Goal: Find contact information: Obtain details needed to contact an individual or organization

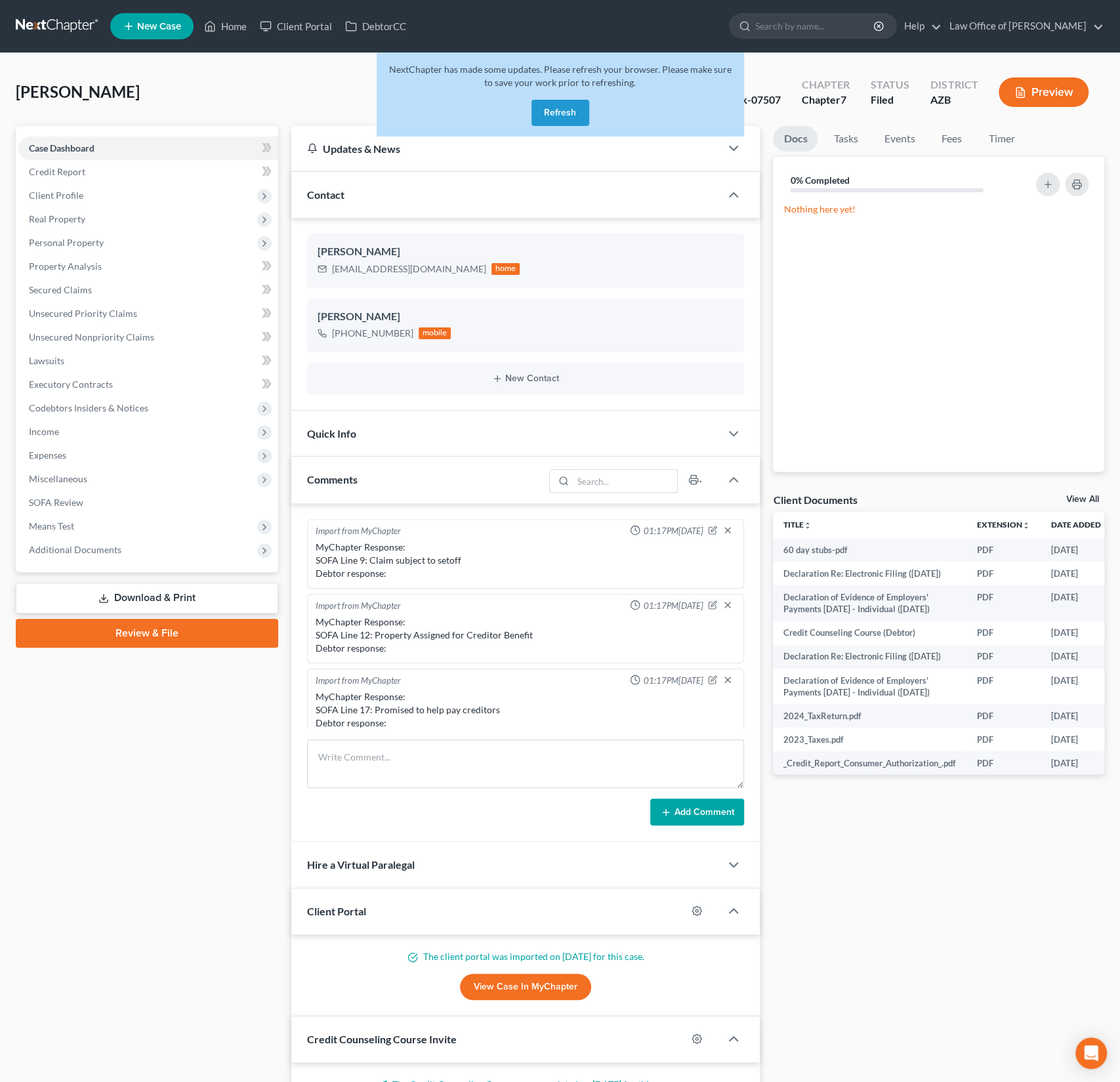
scroll to position [231, 0]
click at [585, 111] on button "Refresh" at bounding box center [560, 113] width 57 height 26
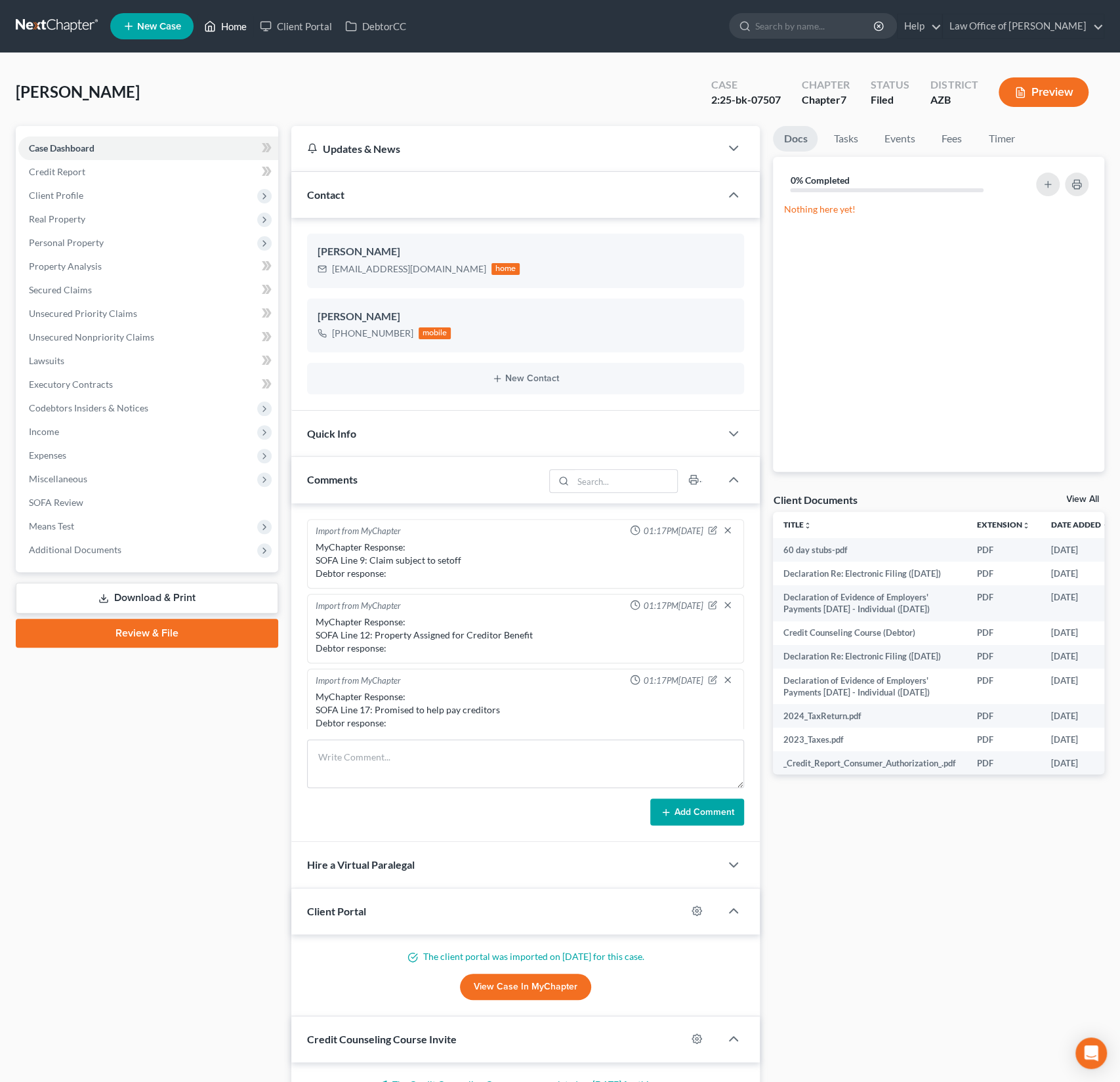
click at [231, 26] on link "Home" at bounding box center [225, 26] width 56 height 24
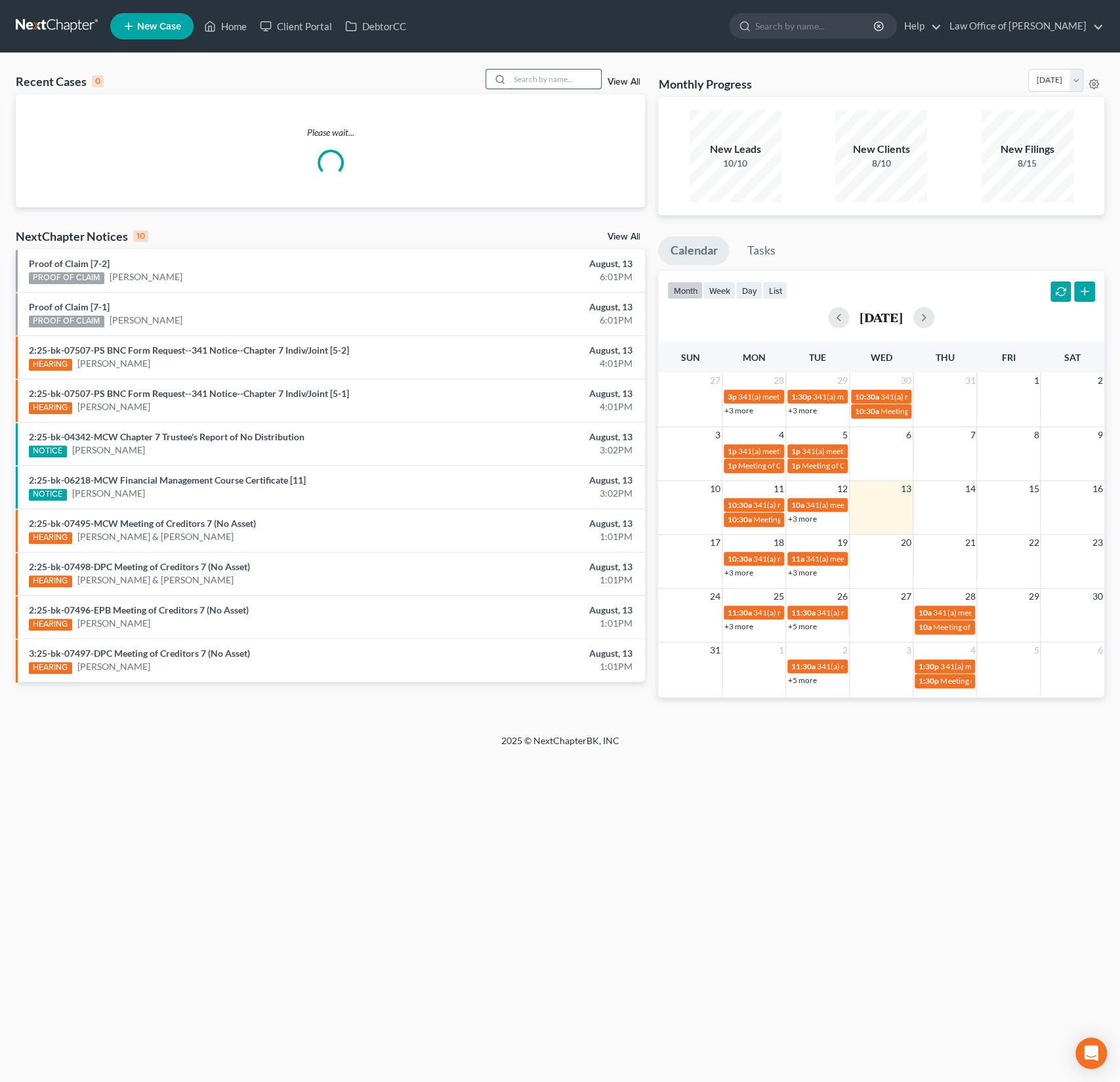
click at [528, 85] on input "search" at bounding box center [555, 79] width 92 height 19
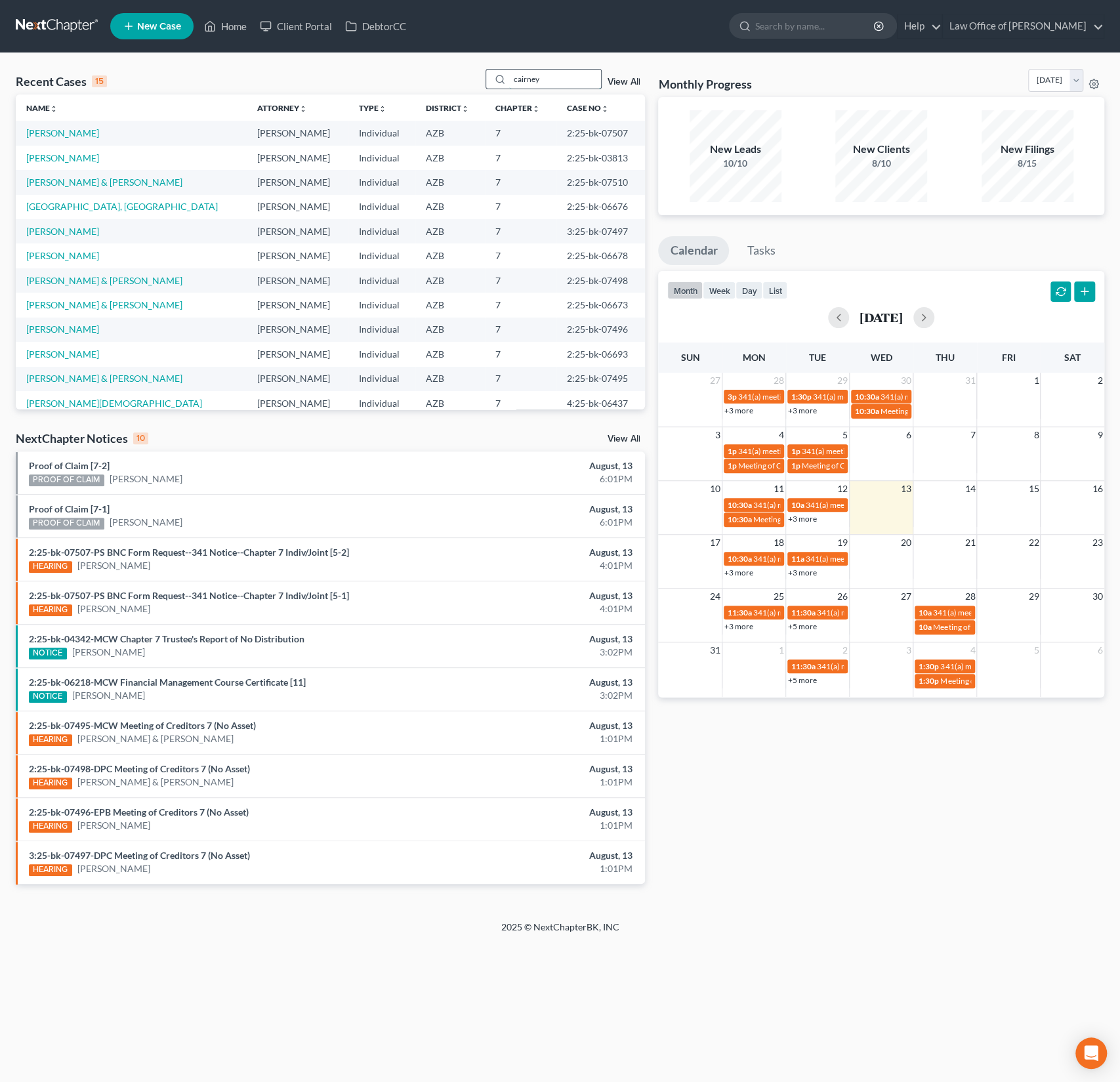
type input "cairney"
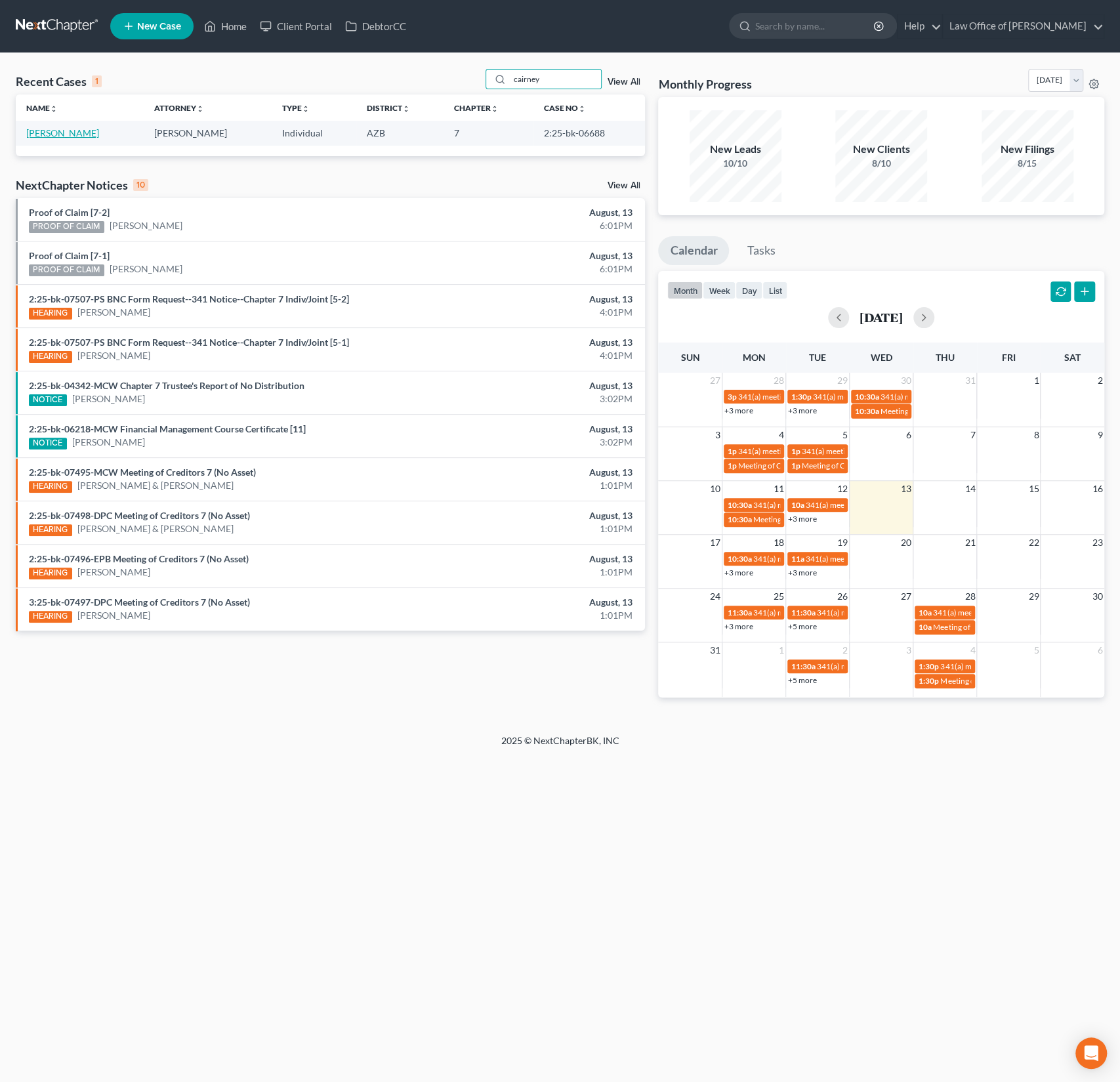
click at [50, 131] on link "[PERSON_NAME]" at bounding box center [63, 132] width 73 height 11
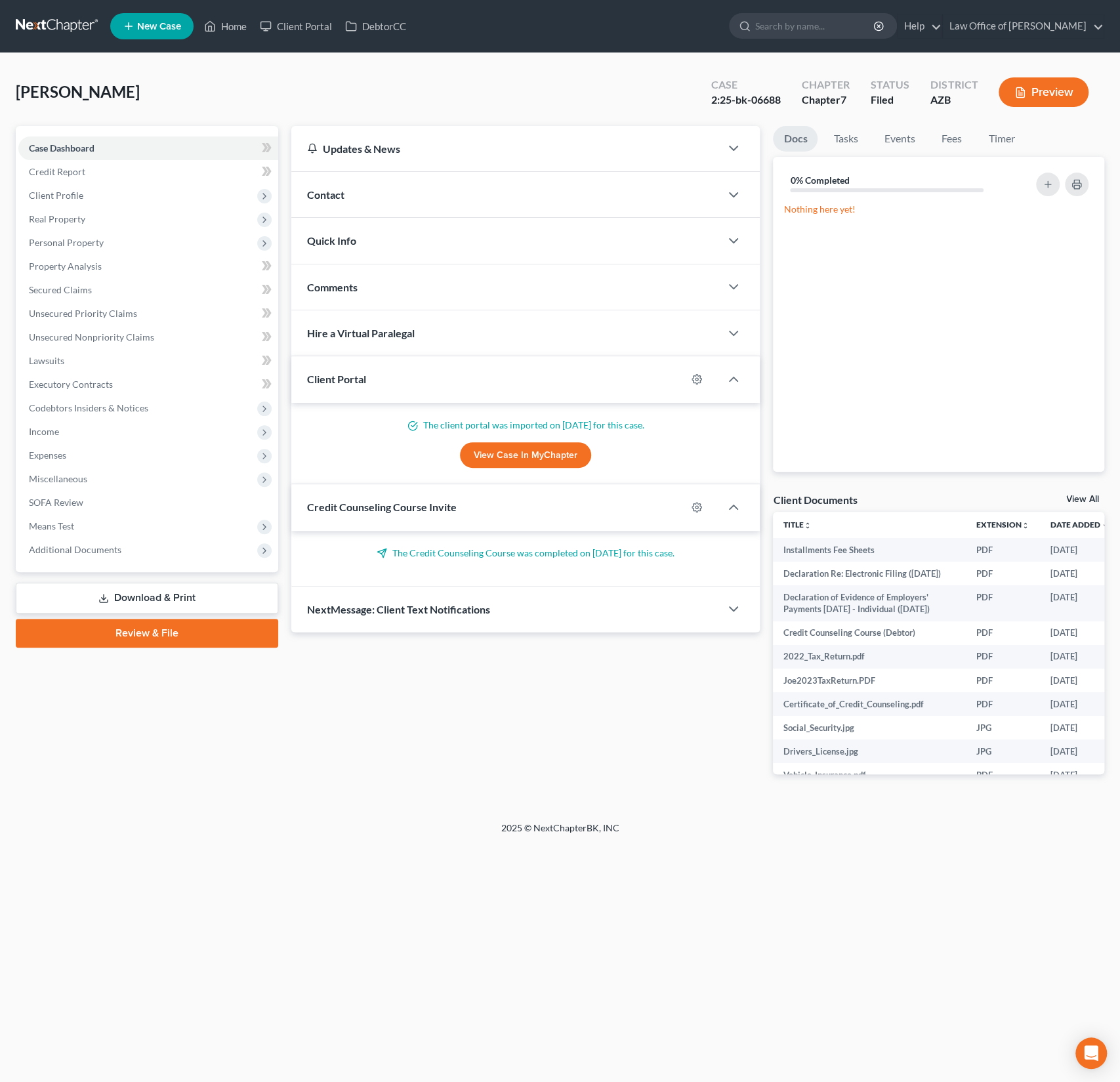
click at [344, 200] on div "Contact" at bounding box center [506, 194] width 430 height 45
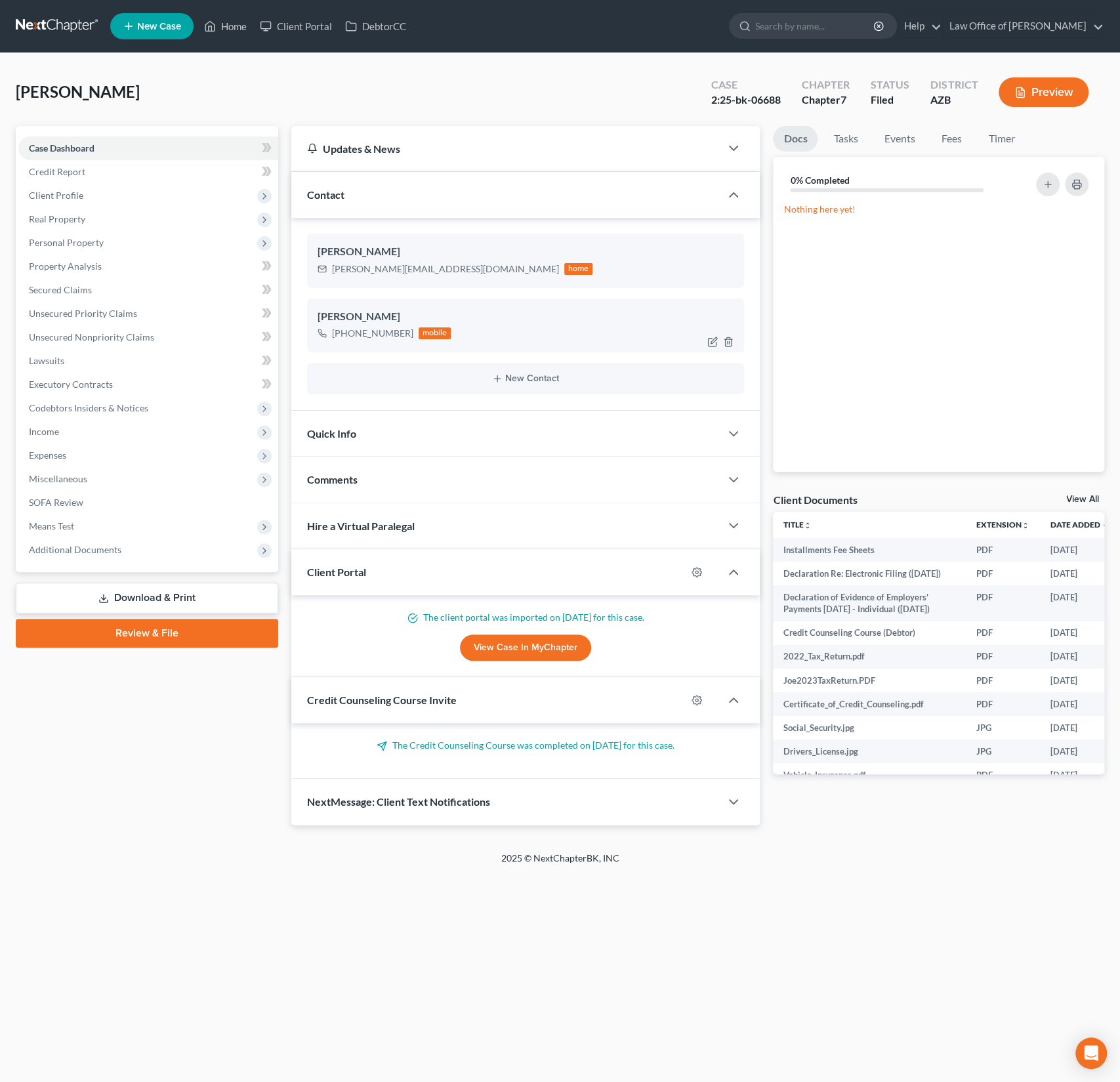
drag, startPoint x: 409, startPoint y: 331, endPoint x: 331, endPoint y: 331, distance: 78.0
click at [331, 331] on div "[PHONE_NUMBER] mobile" at bounding box center [385, 333] width 134 height 17
copy div "[PHONE_NUMBER]"
drag, startPoint x: 447, startPoint y: 267, endPoint x: 327, endPoint y: 267, distance: 120.0
click at [327, 267] on div "[PERSON_NAME][EMAIL_ADDRESS][DOMAIN_NAME] home" at bounding box center [455, 268] width 275 height 17
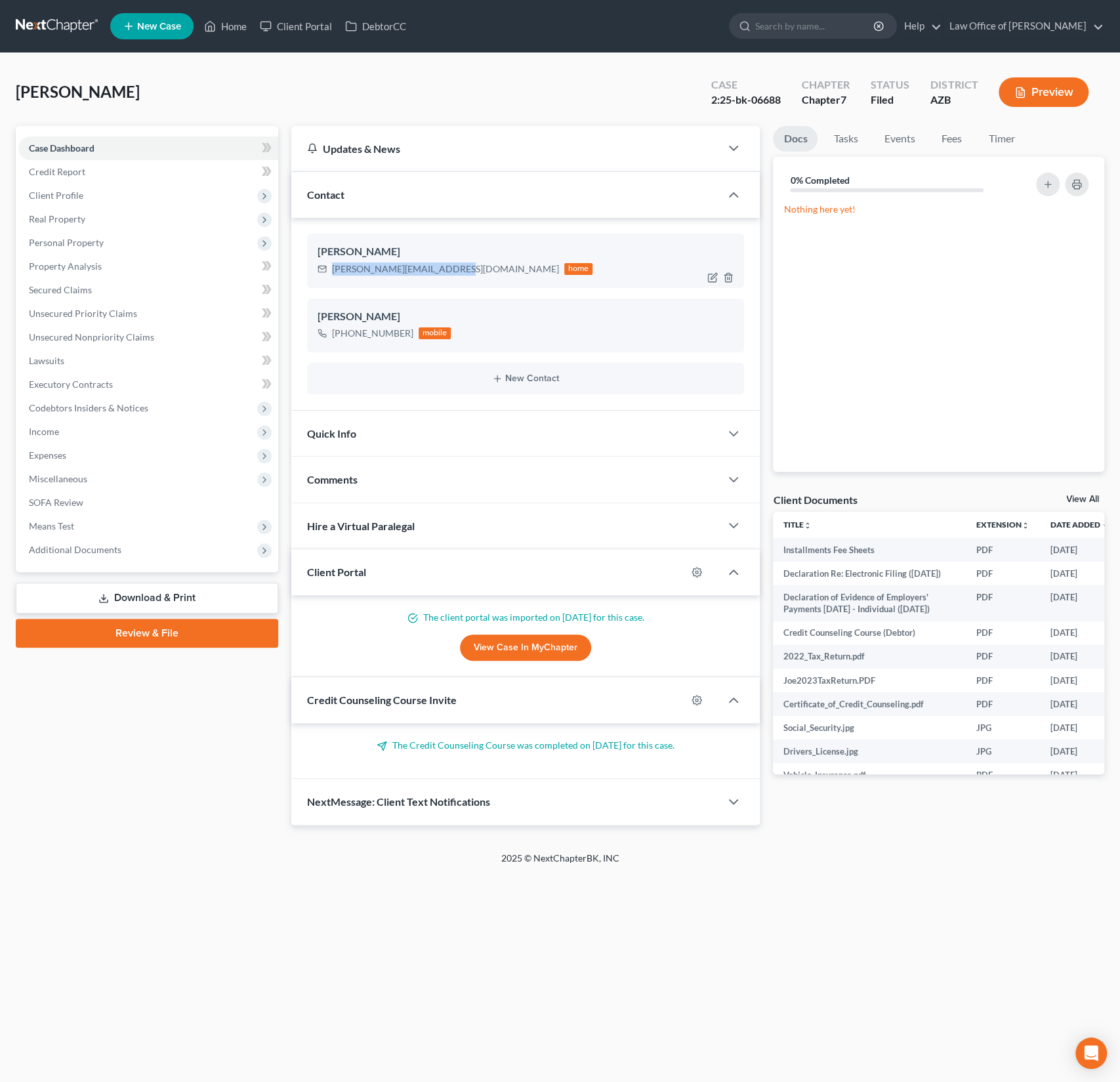
copy div "[PERSON_NAME][EMAIL_ADDRESS][DOMAIN_NAME]"
click at [73, 216] on span "Real Property" at bounding box center [57, 219] width 56 height 11
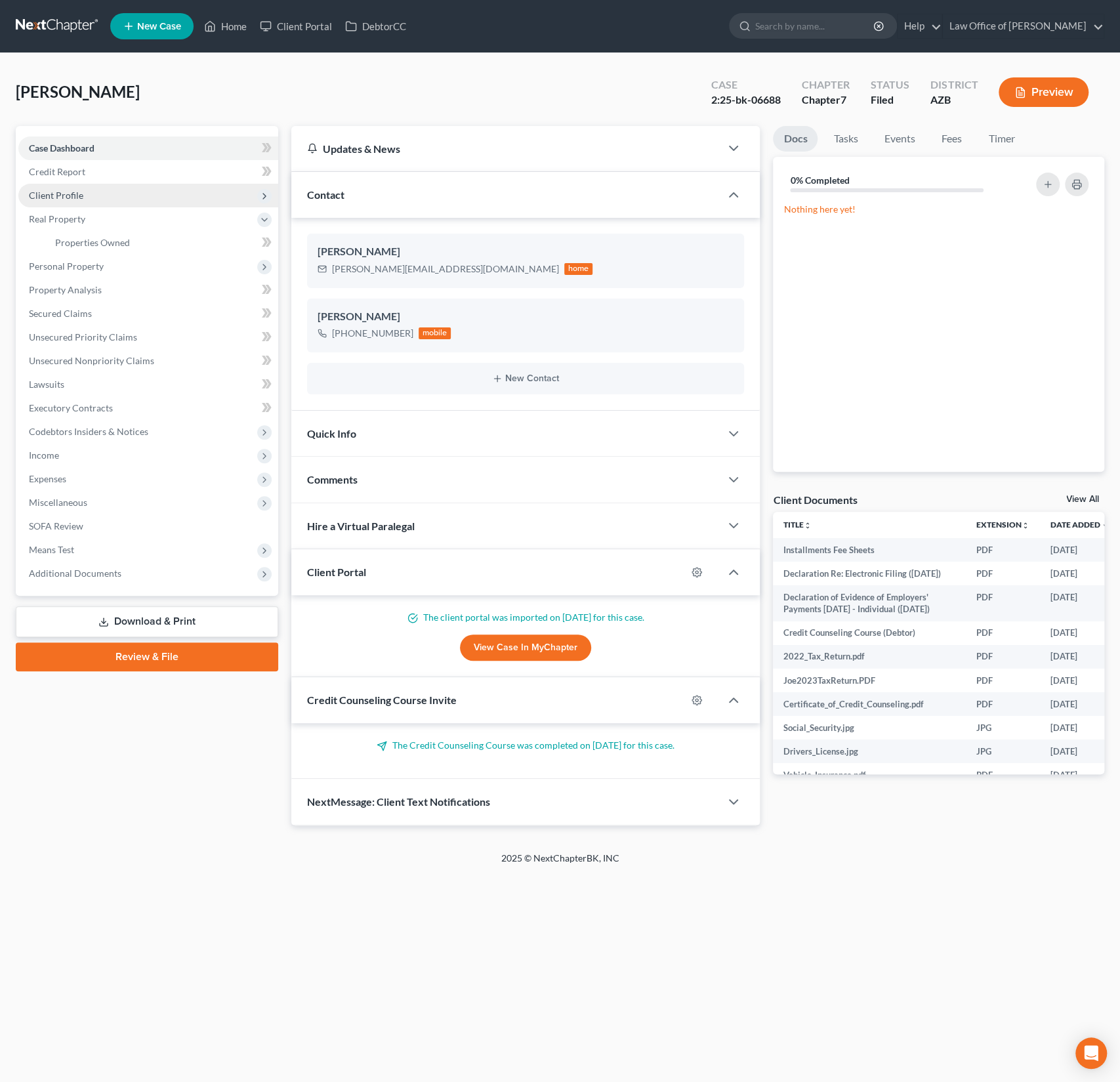
click at [69, 192] on span "Client Profile" at bounding box center [56, 195] width 55 height 11
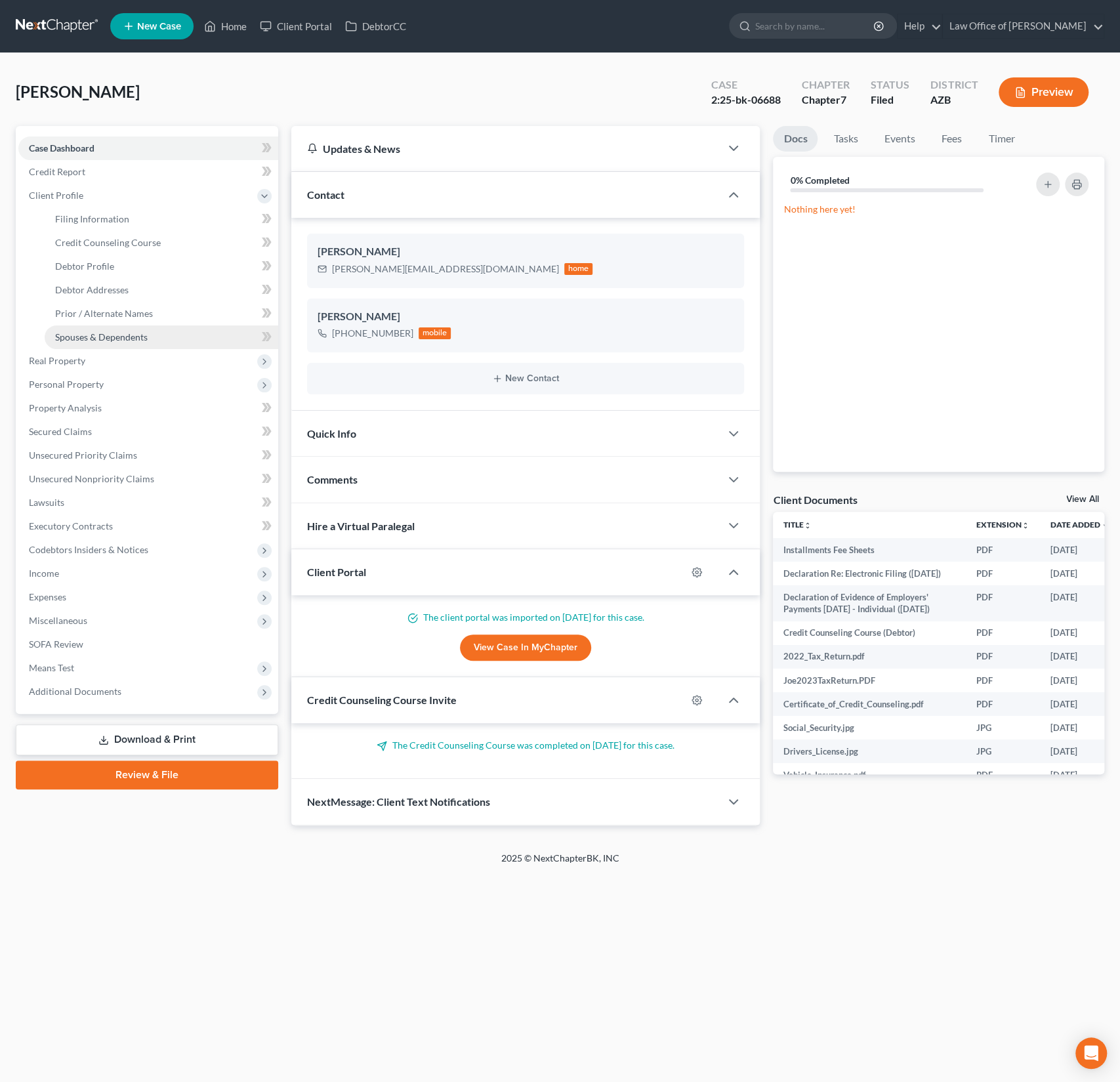
click at [108, 327] on link "Spouses & Dependents" at bounding box center [162, 337] width 234 height 24
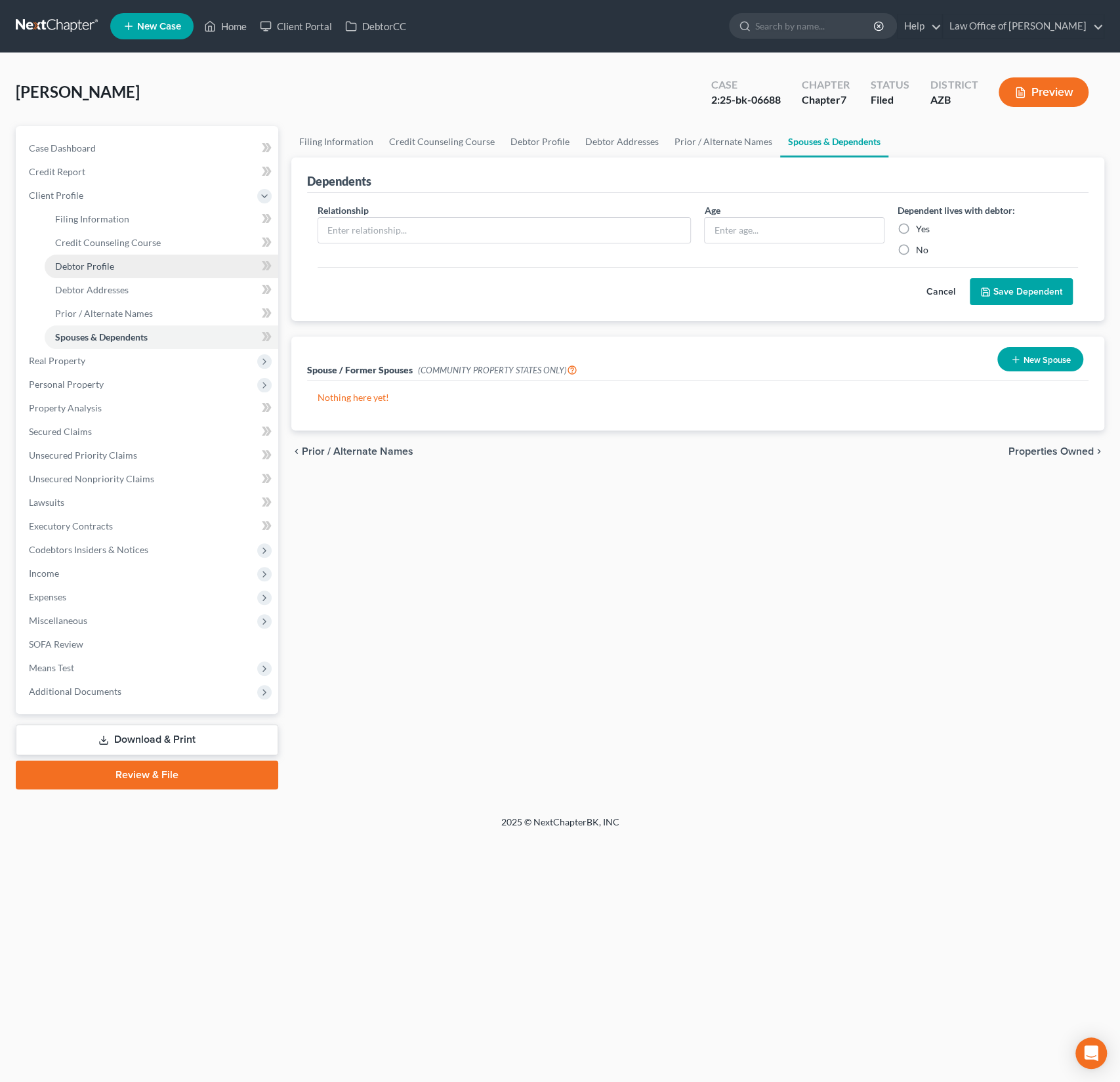
click at [110, 258] on link "Debtor Profile" at bounding box center [162, 266] width 234 height 24
select select "0"
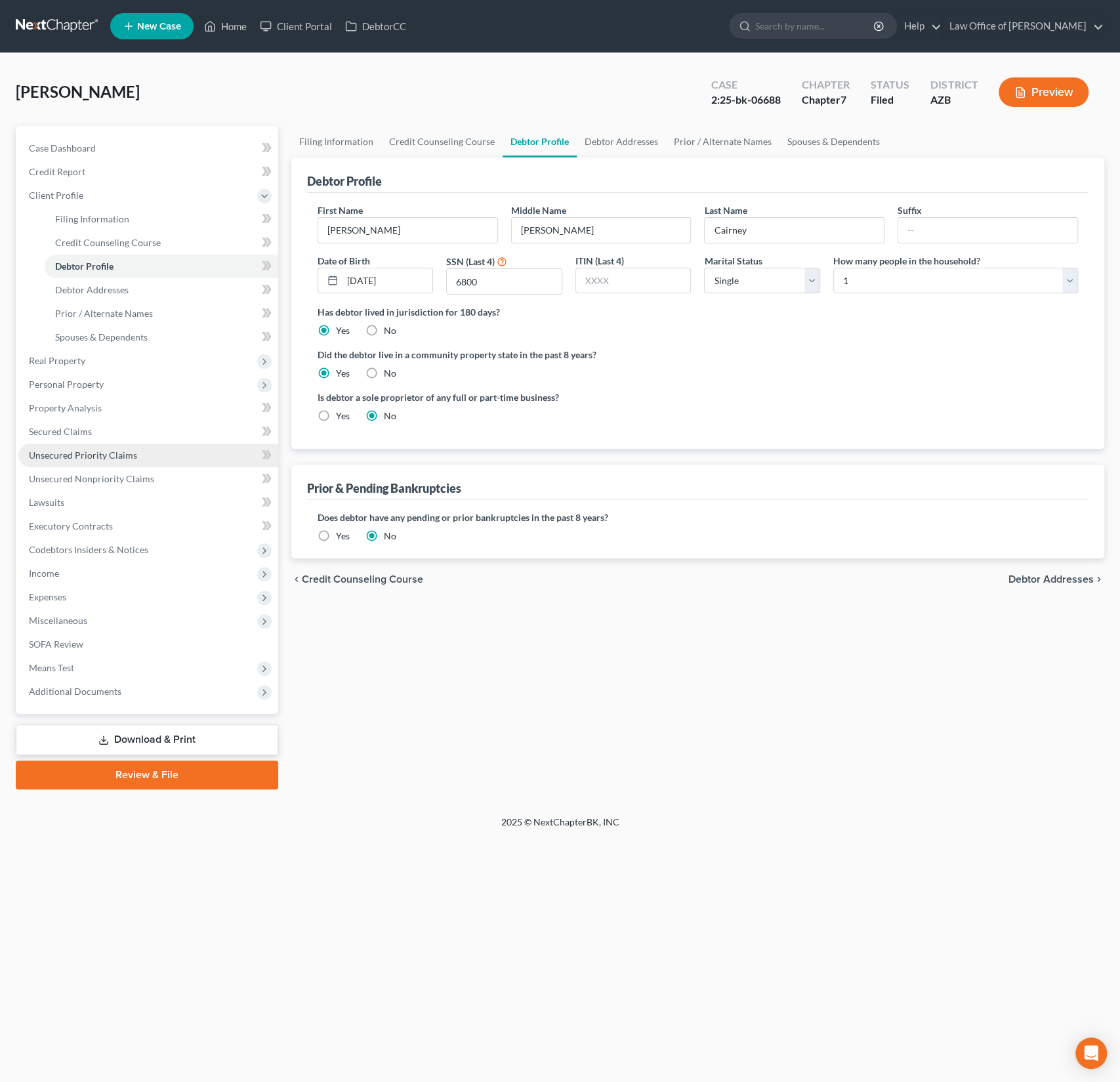
click at [103, 454] on span "Unsecured Priority Claims" at bounding box center [83, 455] width 109 height 11
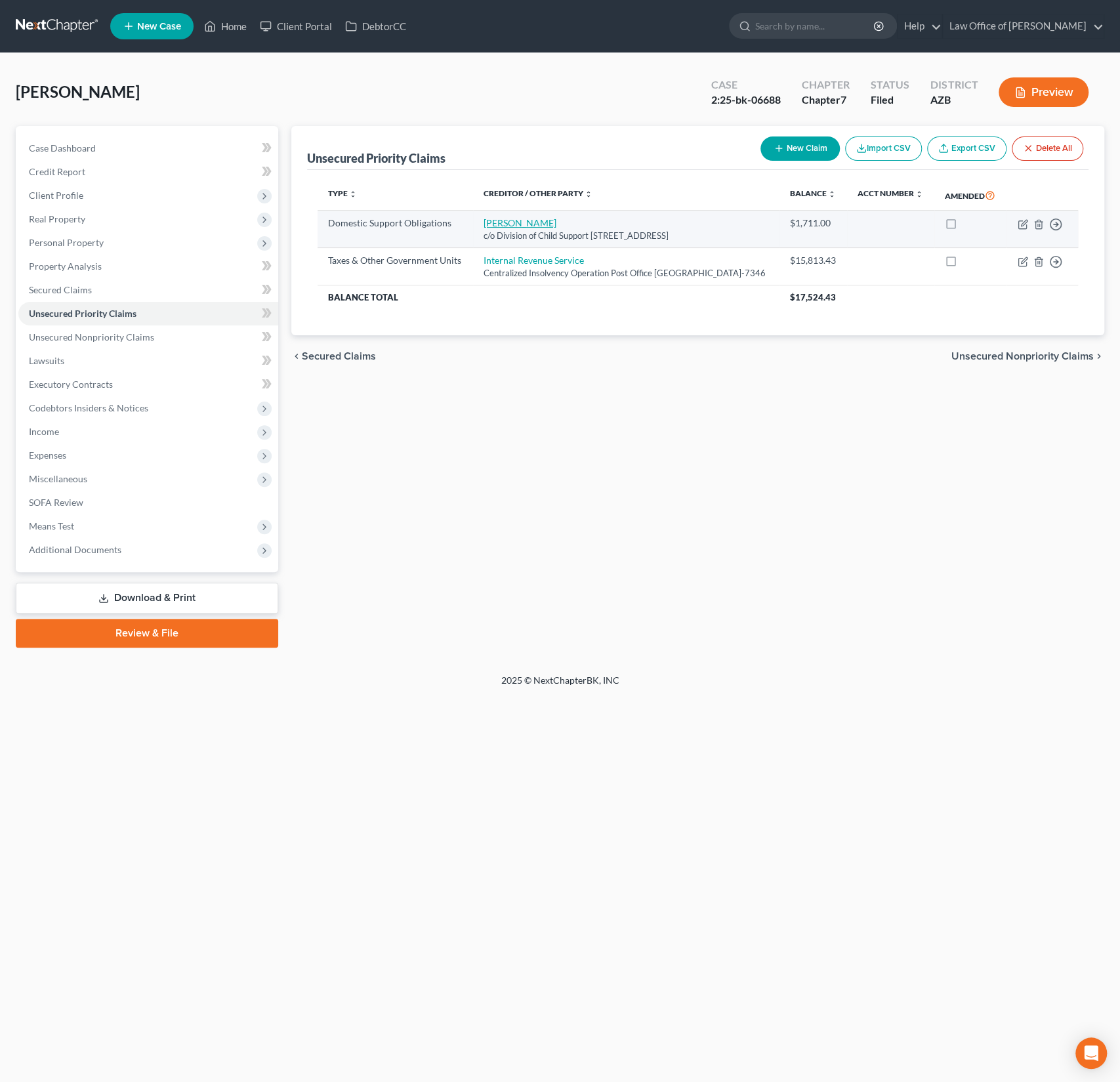
drag, startPoint x: 539, startPoint y: 231, endPoint x: 474, endPoint y: 231, distance: 65.0
click at [474, 231] on td "[PERSON_NAME] c/o Division of Child Support [STREET_ADDRESS]" at bounding box center [626, 229] width 306 height 37
copy link "[PERSON_NAME]"
drag, startPoint x: 512, startPoint y: 259, endPoint x: 475, endPoint y: 234, distance: 44.7
click at [475, 234] on td "[PERSON_NAME] c/o Division of Child Support [STREET_ADDRESS]" at bounding box center [626, 229] width 306 height 37
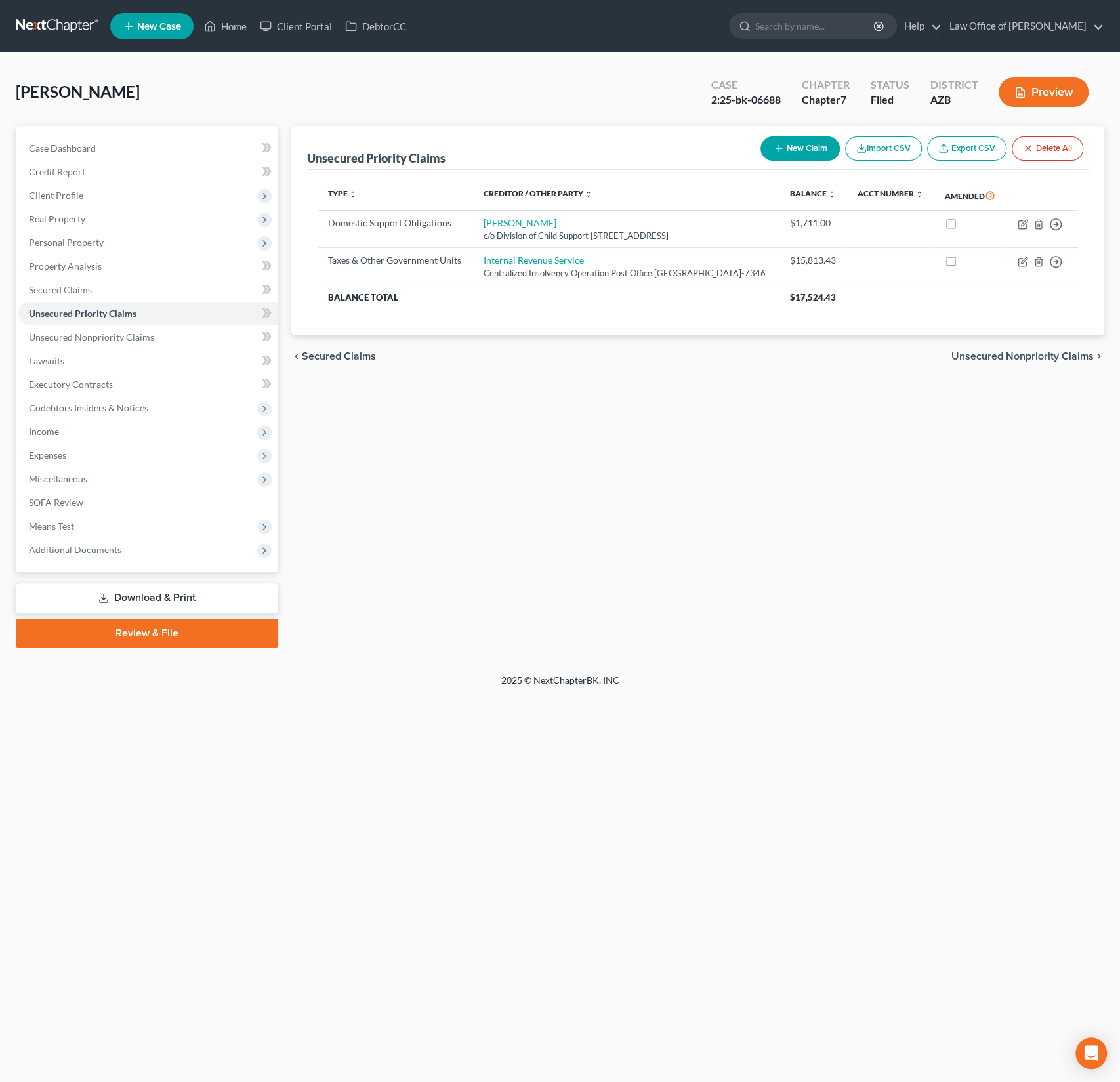
copy td "[PERSON_NAME] c/o Division of Child Support [STREET_ADDRESS]"
